Goal: Task Accomplishment & Management: Use online tool/utility

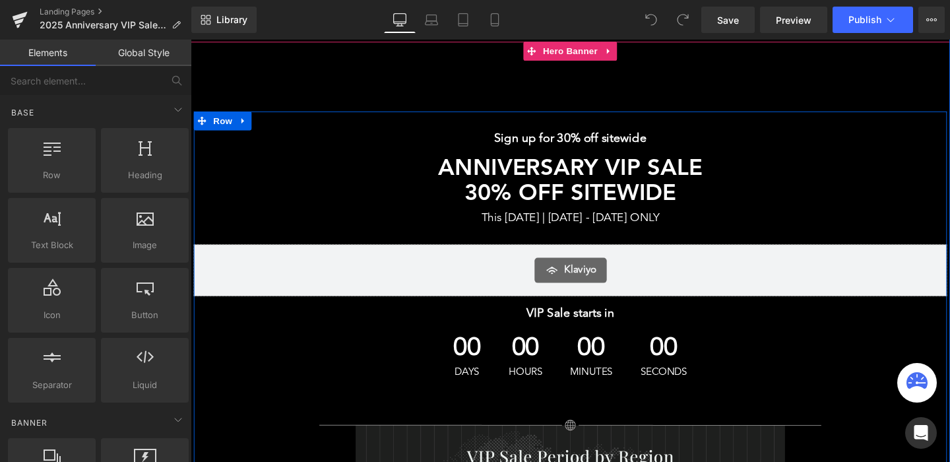
scroll to position [124, 0]
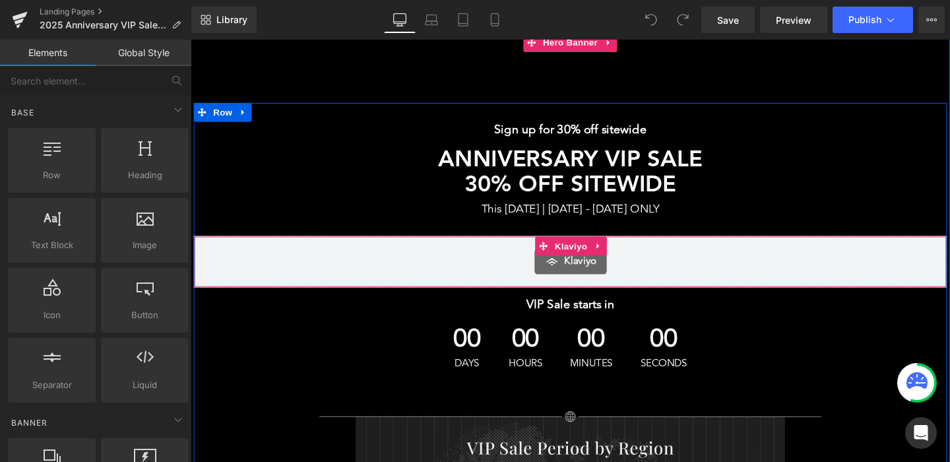
click at [459, 278] on div "Klaviyo" at bounding box center [590, 273] width 764 height 26
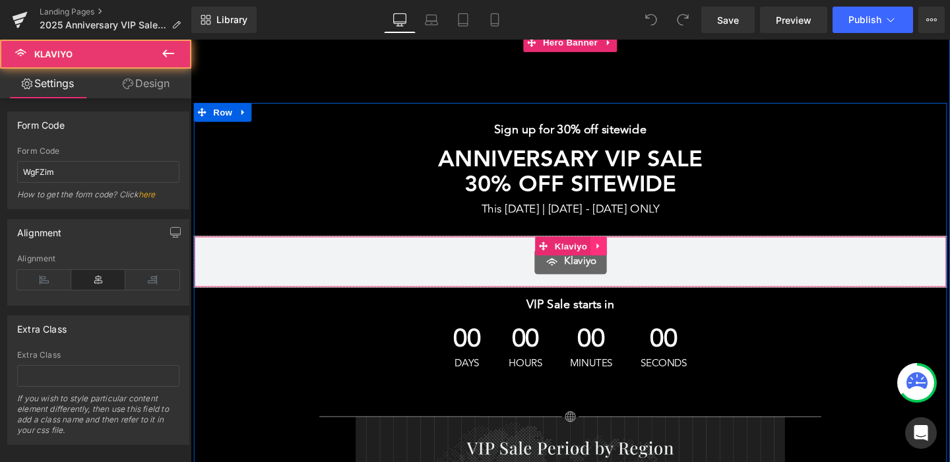
click at [621, 257] on icon at bounding box center [619, 257] width 9 height 10
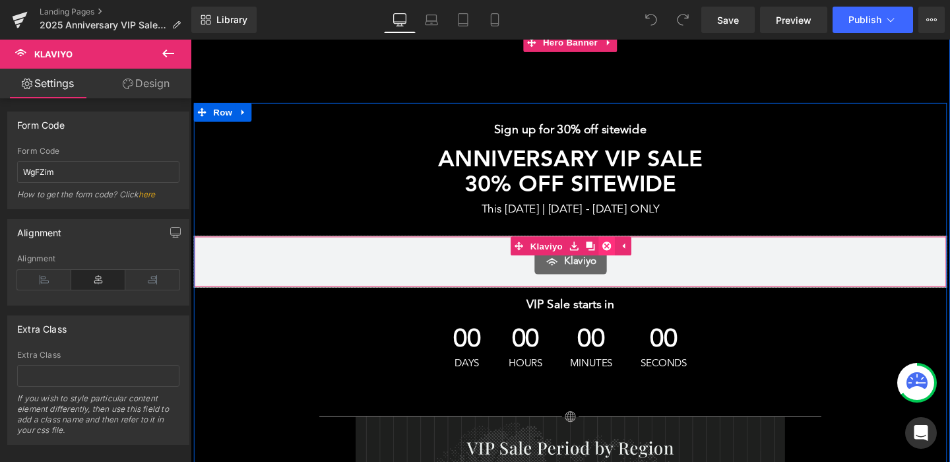
click at [629, 257] on icon at bounding box center [627, 256] width 9 height 9
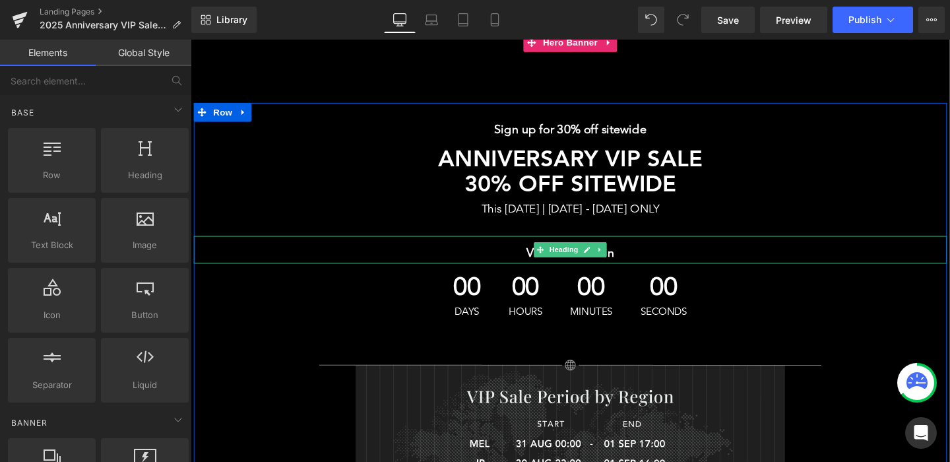
click at [494, 251] on div "VIP Sale starts in" at bounding box center [589, 260] width 791 height 29
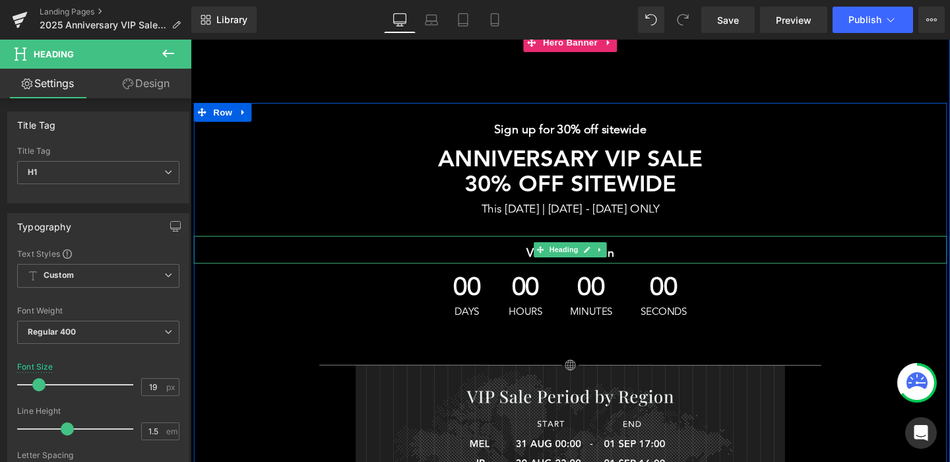
click at [546, 262] on b "VIP Sale starts in" at bounding box center [589, 265] width 92 height 13
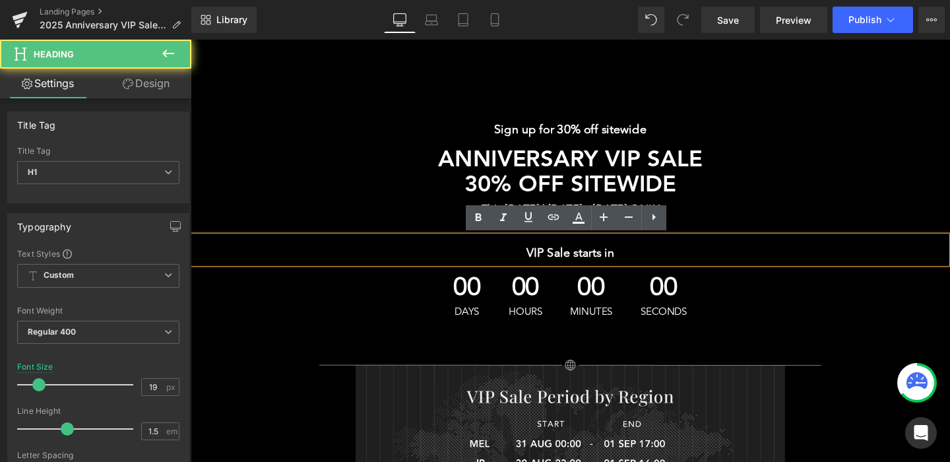
click at [546, 262] on b "VIP Sale starts in" at bounding box center [589, 265] width 92 height 13
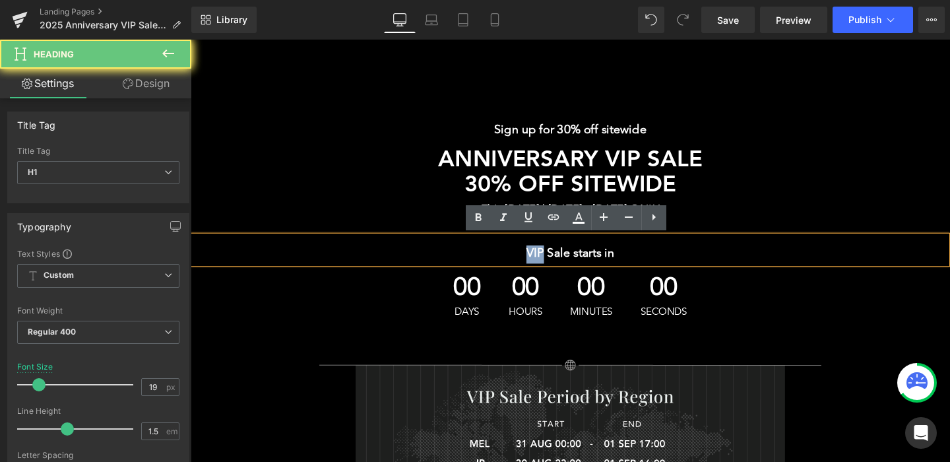
click at [611, 266] on b "VIP Sale starts in" at bounding box center [589, 265] width 92 height 13
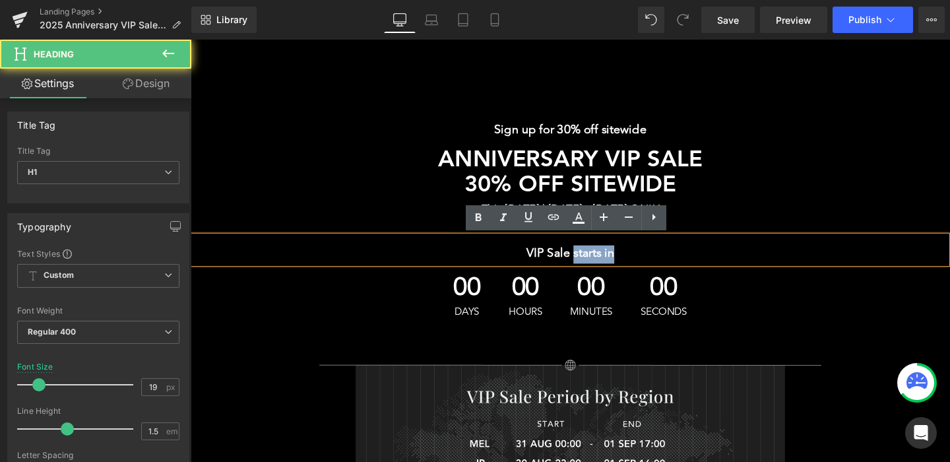
drag, startPoint x: 593, startPoint y: 265, endPoint x: 671, endPoint y: 265, distance: 78.5
click at [671, 265] on h1 "VIP Sale starts in" at bounding box center [589, 265] width 791 height 19
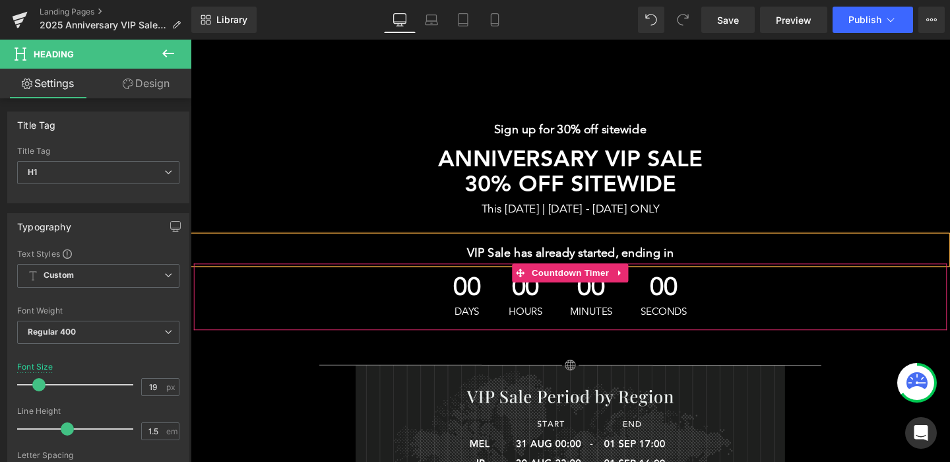
click at [435, 315] on div "00 Days 00 Hours 00 Minutes 00 Seconds" at bounding box center [589, 310] width 791 height 70
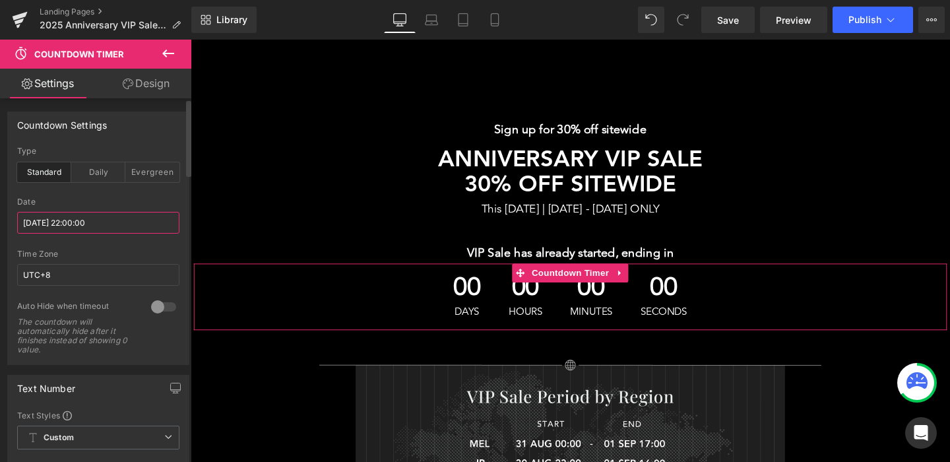
click at [65, 222] on input "[DATE] 22:00:00" at bounding box center [98, 223] width 162 height 22
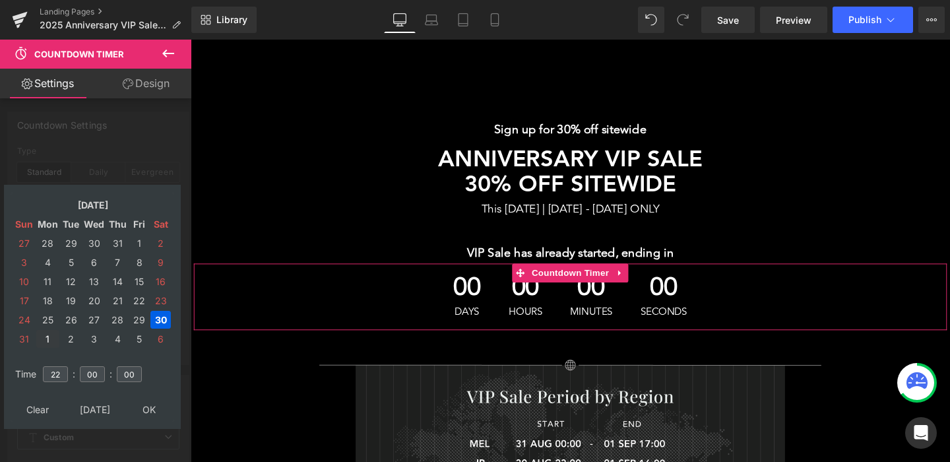
click at [46, 338] on td "1" at bounding box center [47, 339] width 23 height 18
type input "[DATE] 22:00:00"
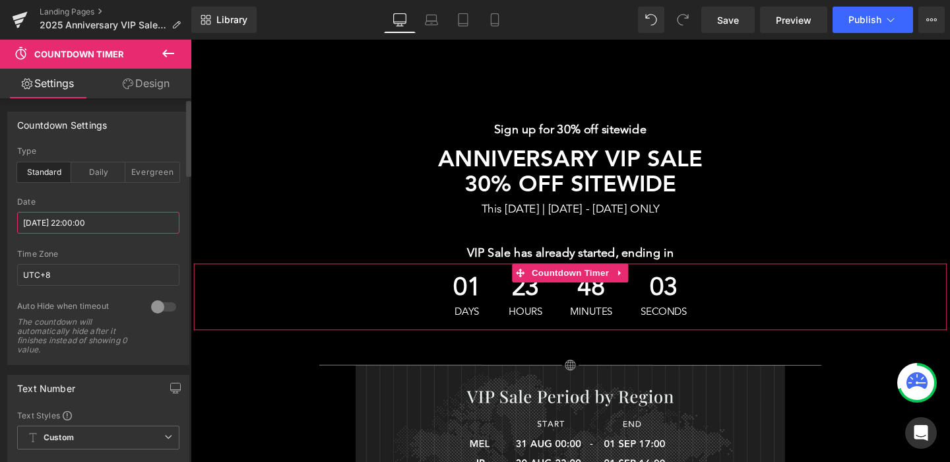
click at [75, 220] on input "[DATE] 22:00:00" at bounding box center [98, 223] width 162 height 22
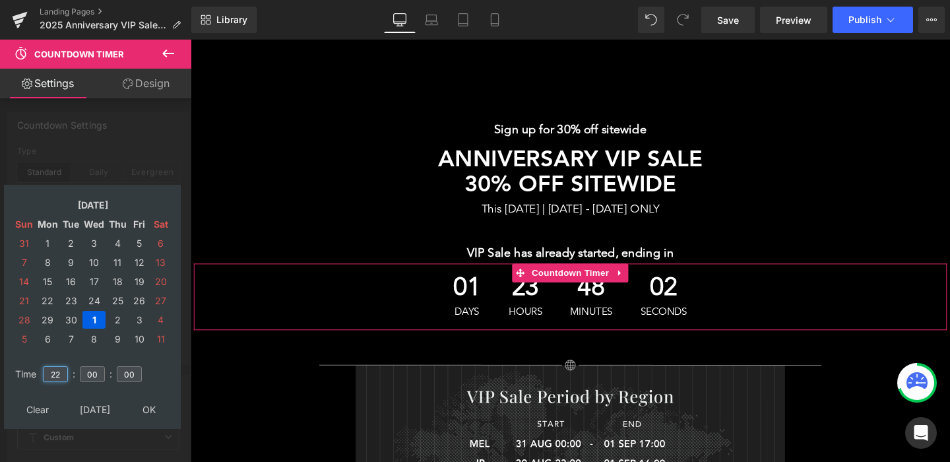
click at [52, 379] on input "22" at bounding box center [55, 374] width 25 height 16
type input "2"
type input "15"
type input "[DATE] 15:00:00"
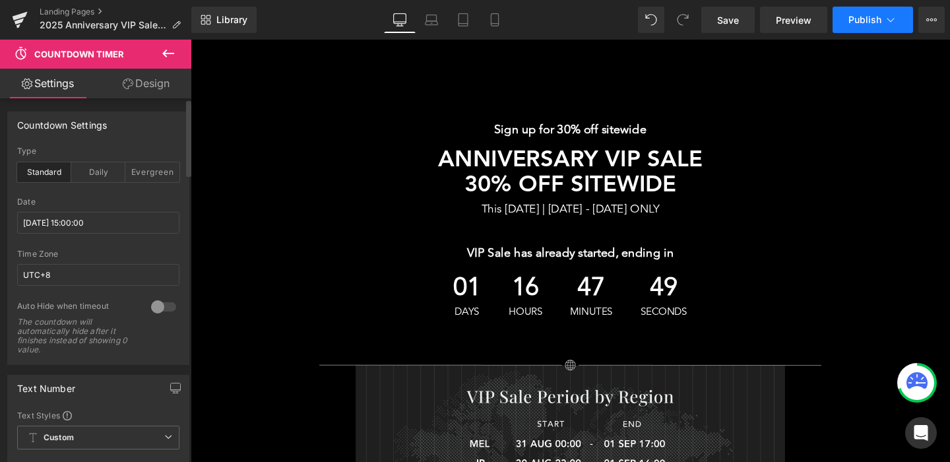
click at [865, 22] on span "Publish" at bounding box center [864, 20] width 33 height 11
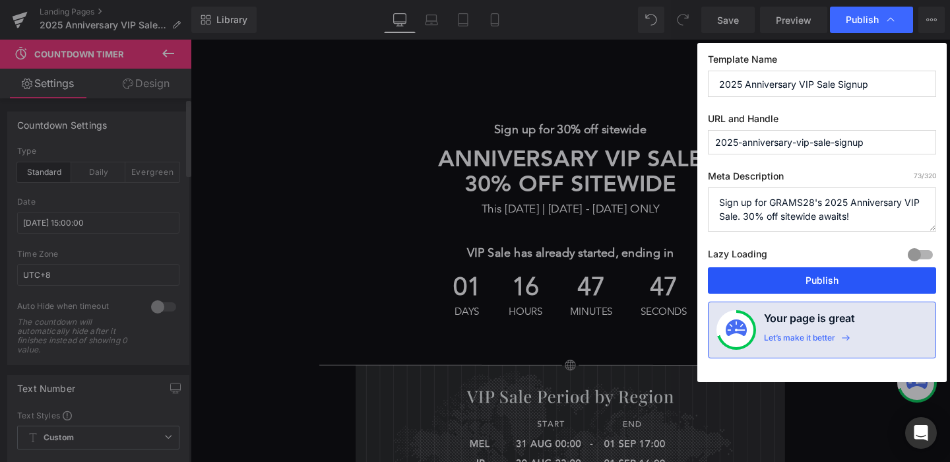
click at [780, 284] on button "Publish" at bounding box center [822, 280] width 228 height 26
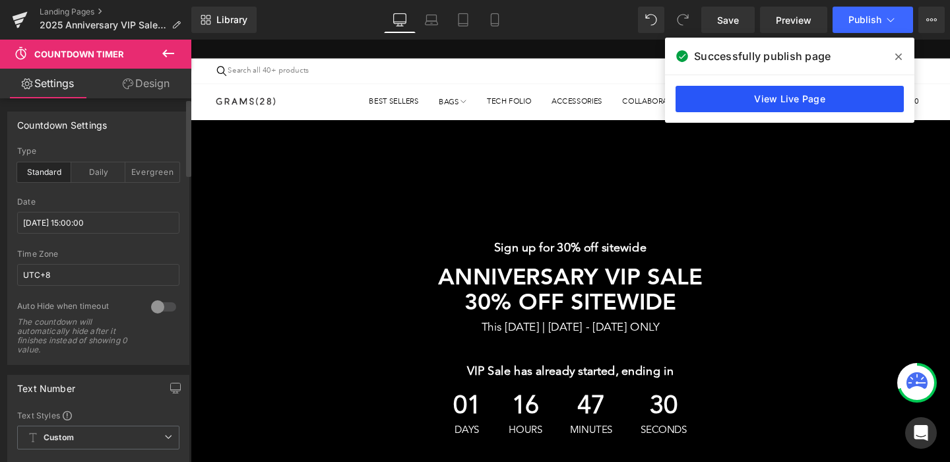
click at [706, 104] on link "View Live Page" at bounding box center [789, 99] width 228 height 26
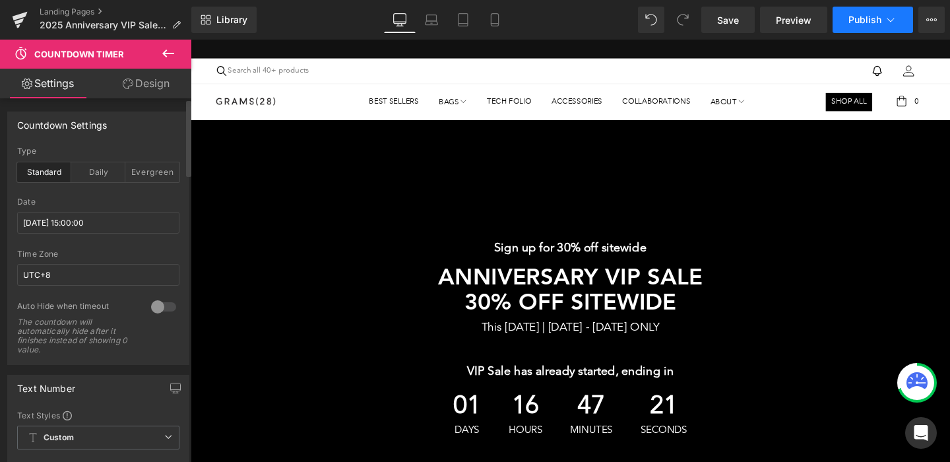
click at [871, 25] on button "Publish" at bounding box center [872, 20] width 80 height 26
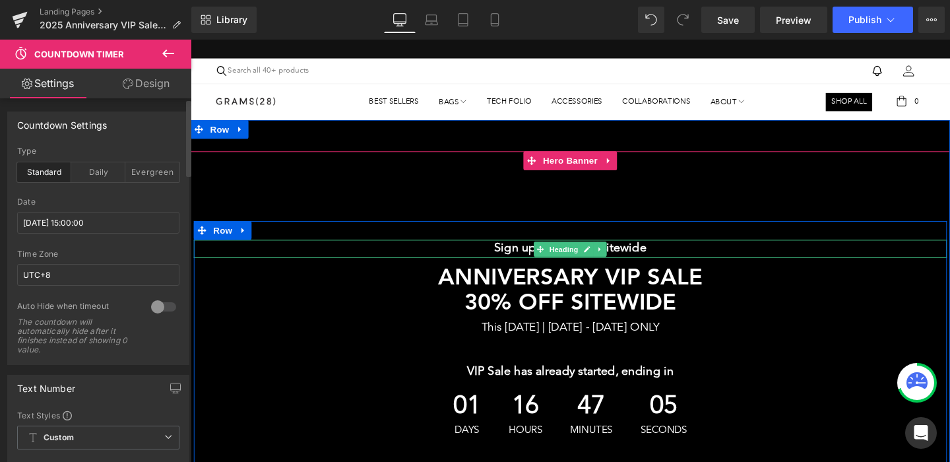
click at [678, 258] on h1 "Sign up for 30% off sitewide" at bounding box center [589, 259] width 791 height 19
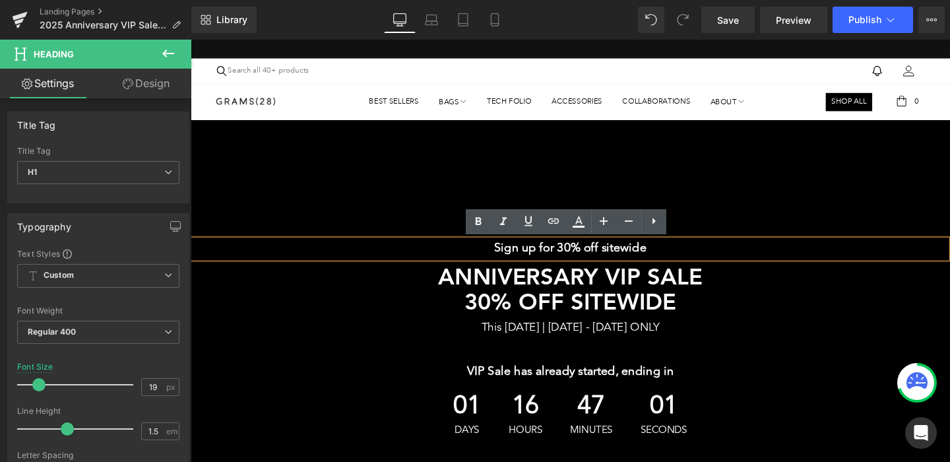
click at [678, 258] on h1 "Sign up for 30% off sitewide" at bounding box center [589, 259] width 791 height 19
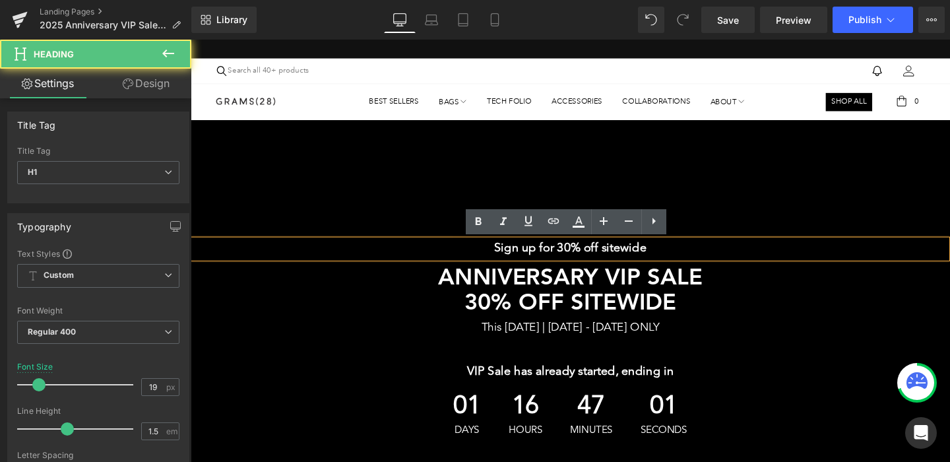
click at [678, 258] on h1 "Sign up for 30% off sitewide" at bounding box center [589, 259] width 791 height 19
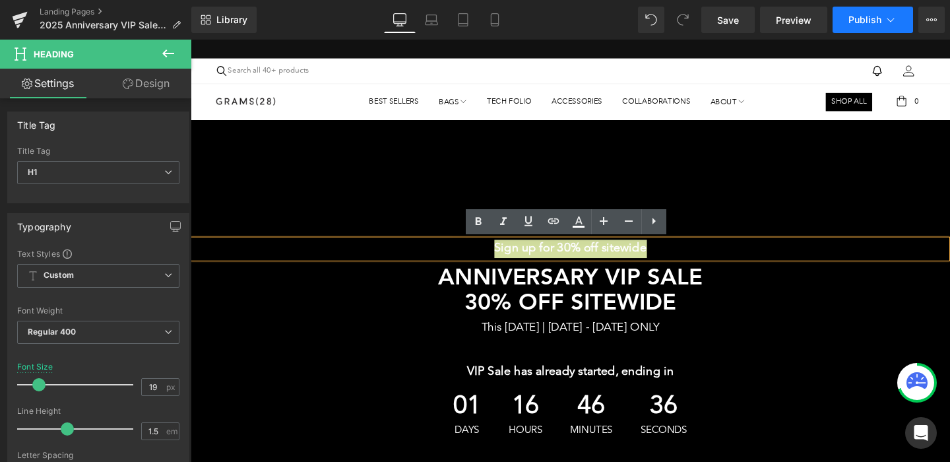
click at [869, 29] on button "Publish" at bounding box center [872, 20] width 80 height 26
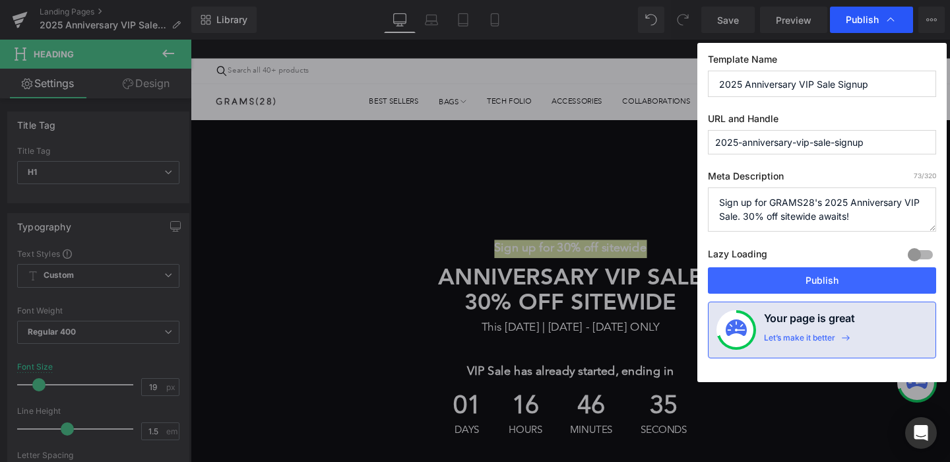
click at [851, 24] on span "Publish" at bounding box center [862, 20] width 33 height 12
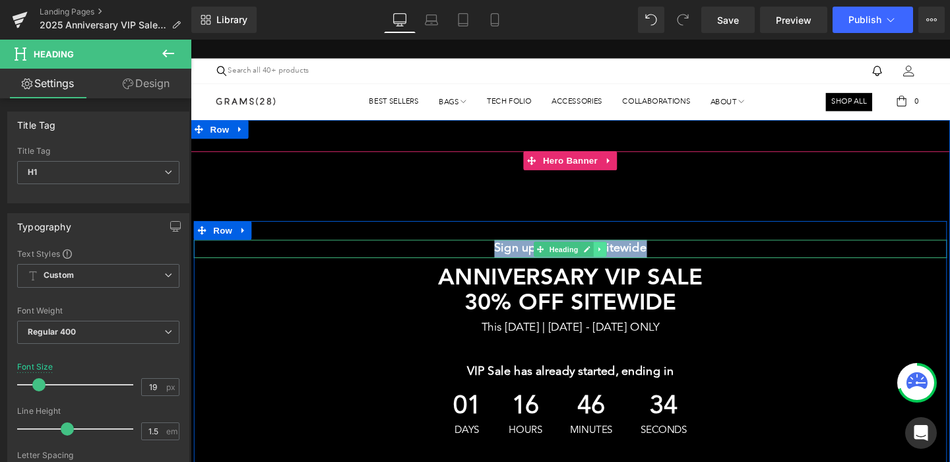
click at [621, 262] on icon at bounding box center [620, 260] width 7 height 8
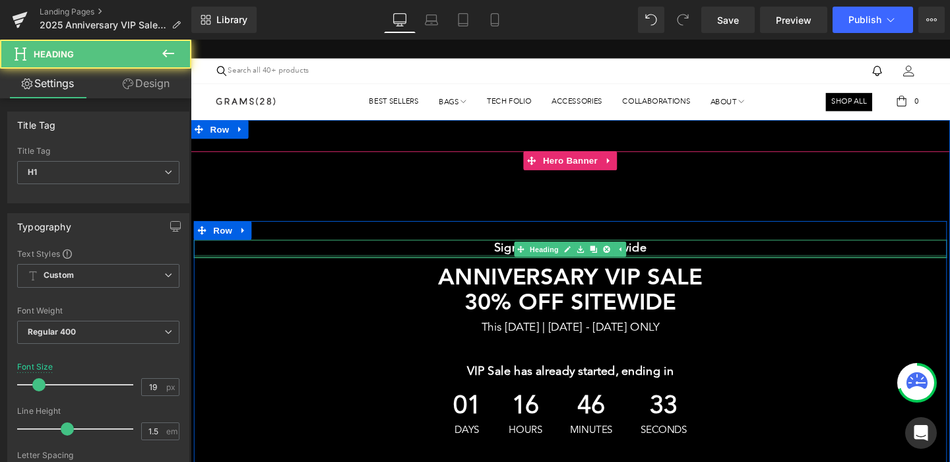
click at [696, 262] on h1 "Sign up for 30% off sitewide" at bounding box center [589, 259] width 791 height 19
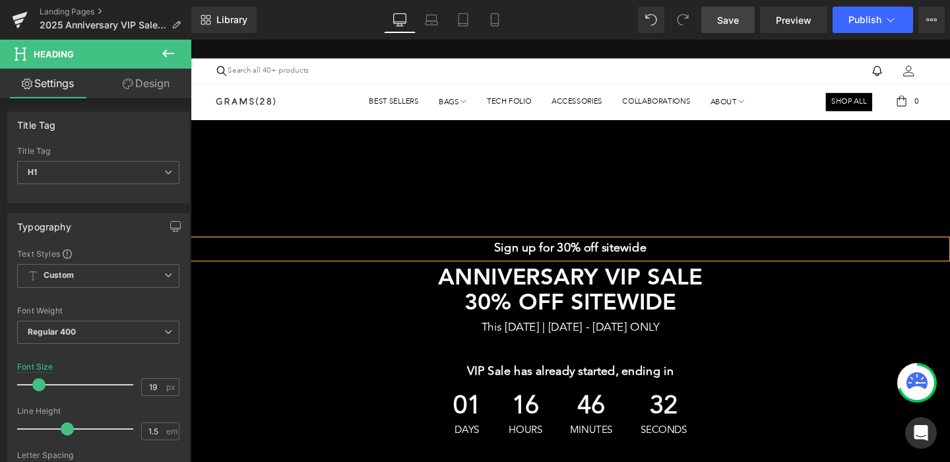
click at [722, 10] on link "Save" at bounding box center [727, 20] width 53 height 26
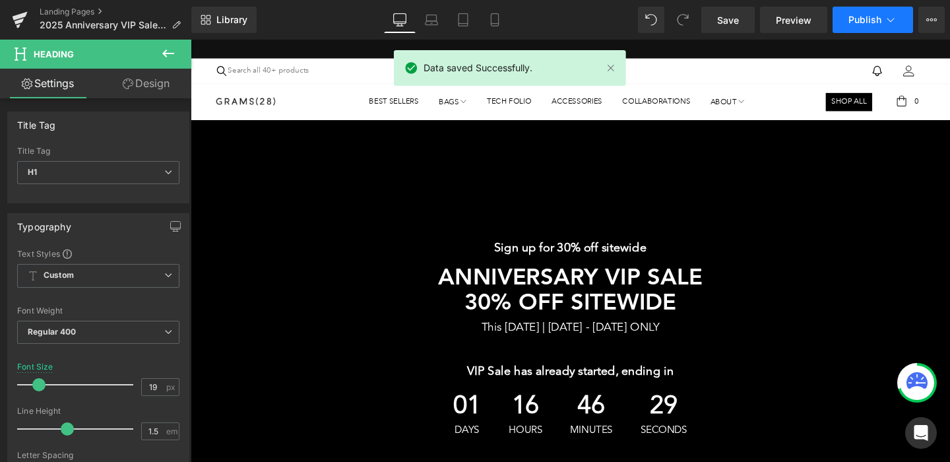
click at [899, 24] on button "Publish" at bounding box center [872, 20] width 80 height 26
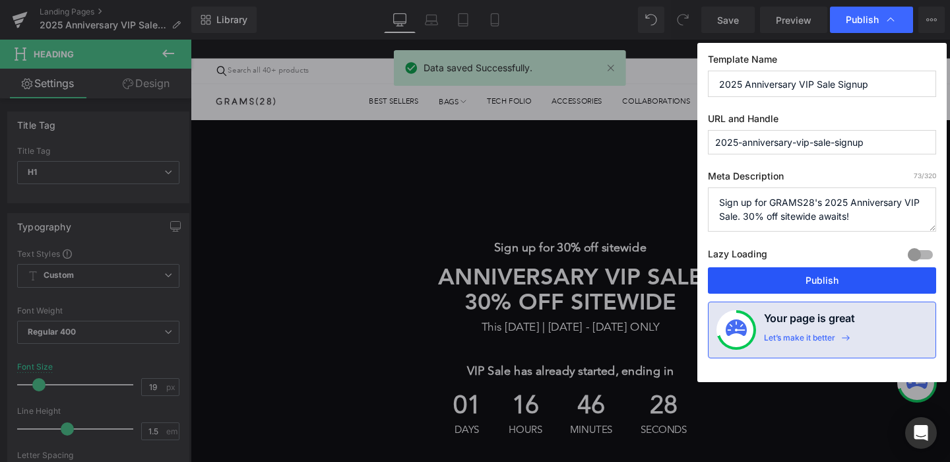
click at [803, 272] on button "Publish" at bounding box center [822, 280] width 228 height 26
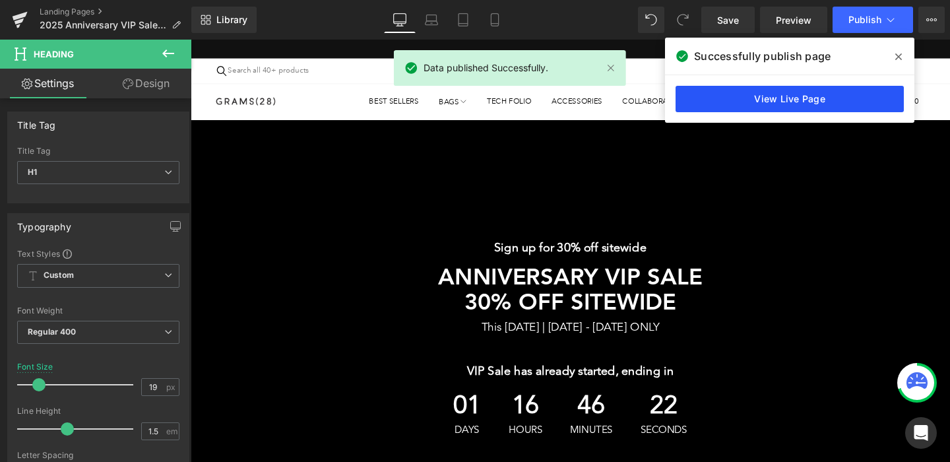
click at [803, 98] on link "View Live Page" at bounding box center [789, 99] width 228 height 26
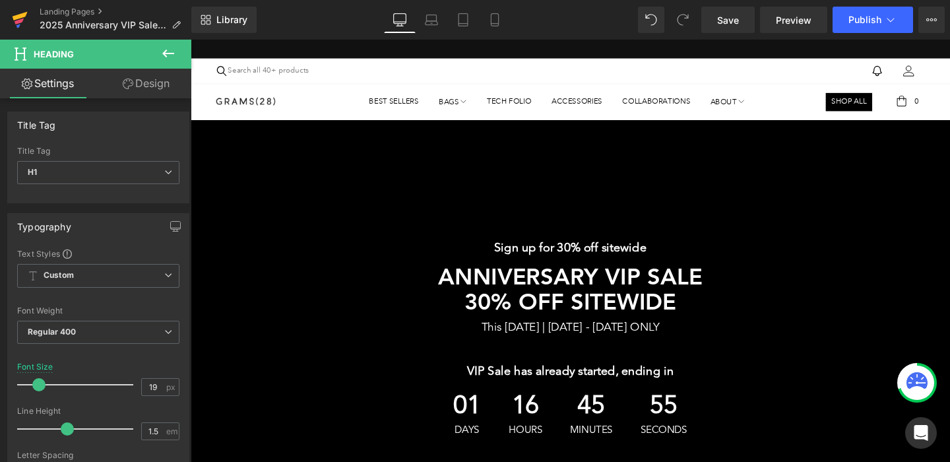
click at [10, 17] on link at bounding box center [20, 20] width 40 height 40
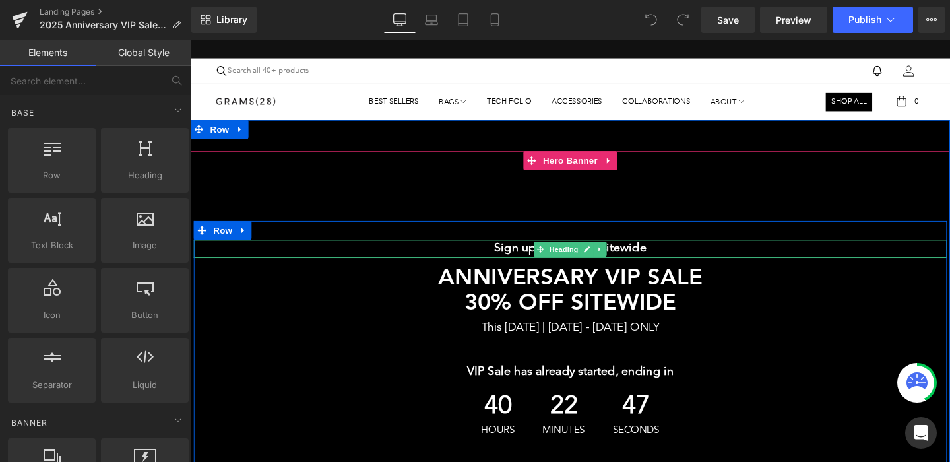
click at [507, 256] on h1 "Sign up for 30% off sitewide" at bounding box center [589, 259] width 791 height 19
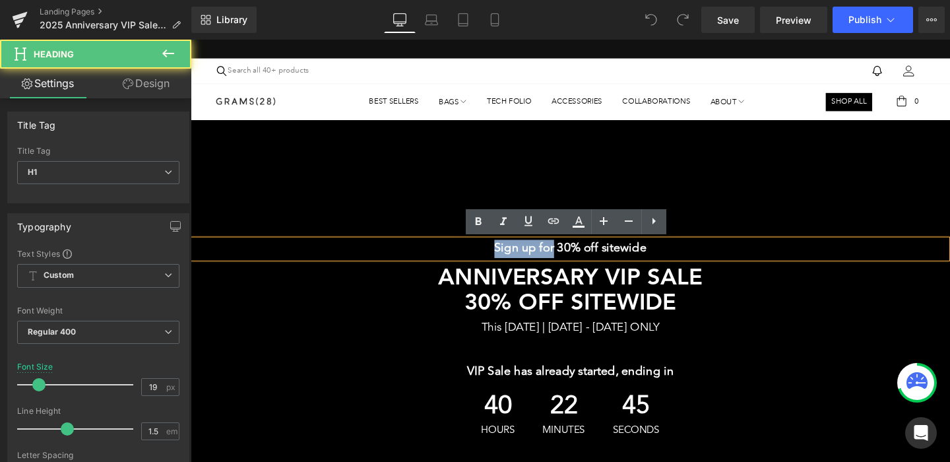
drag, startPoint x: 574, startPoint y: 259, endPoint x: 507, endPoint y: 250, distance: 67.8
click at [507, 250] on h1 "Sign up for 30% off sitewide" at bounding box center [589, 259] width 791 height 19
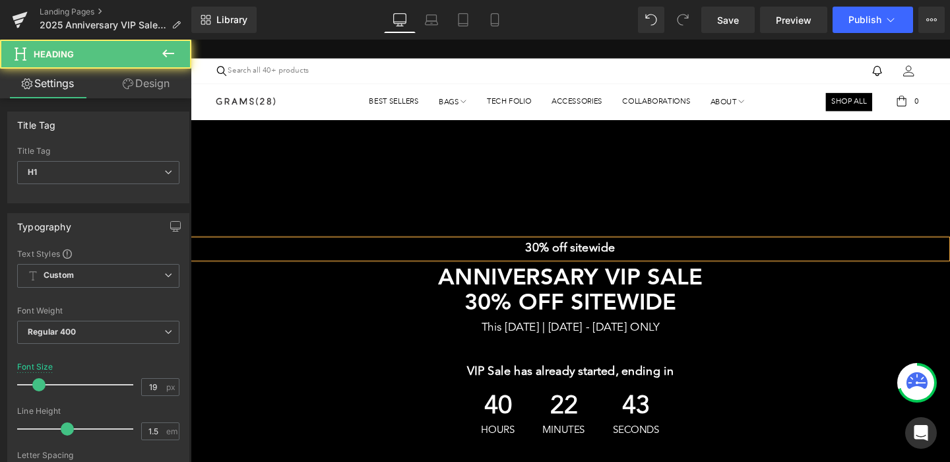
click at [770, 262] on h1 "30% off sitewide" at bounding box center [589, 259] width 791 height 19
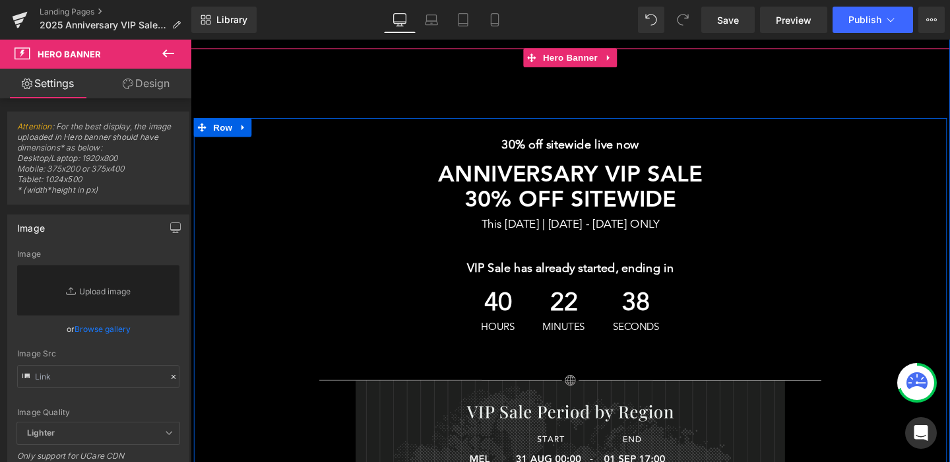
scroll to position [109, 0]
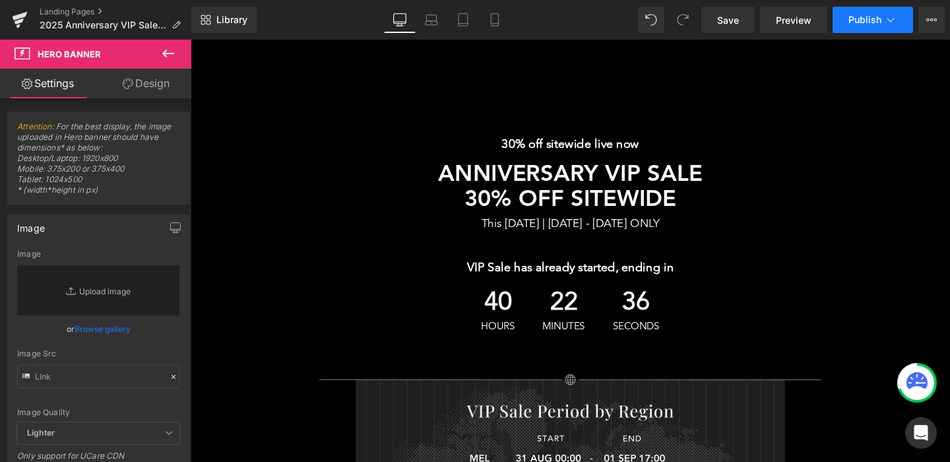
click at [870, 24] on span "Publish" at bounding box center [864, 20] width 33 height 11
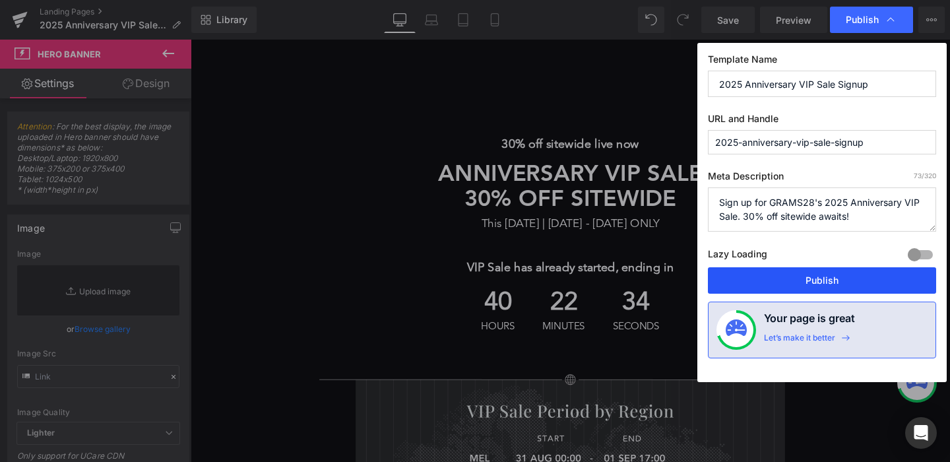
click at [799, 279] on button "Publish" at bounding box center [822, 280] width 228 height 26
